Goal: Browse casually

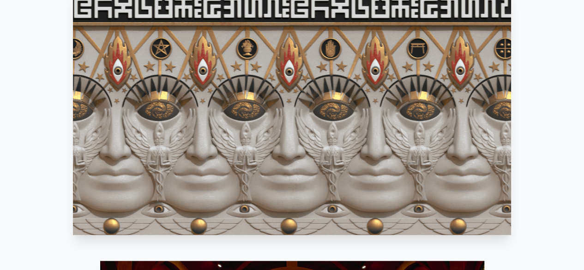
scroll to position [458, 0]
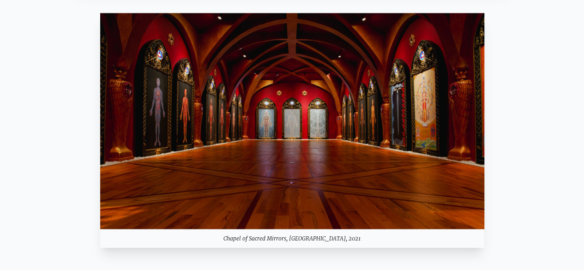
scroll to position [0, 0]
